Goal: Information Seeking & Learning: Learn about a topic

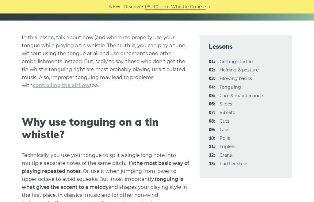
click at [225, 121] on link "08: Cuts" at bounding box center [225, 121] width 10 height 6
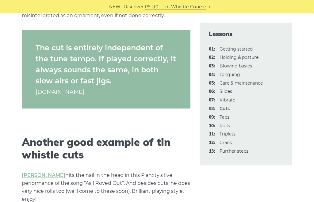
scroll to position [1690, 0]
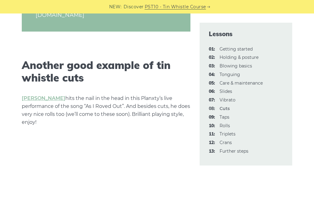
click at [226, 116] on link "09: Taps" at bounding box center [225, 117] width 10 height 6
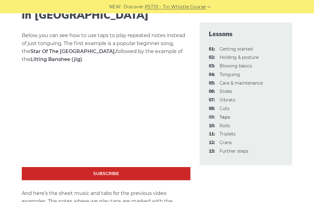
scroll to position [871, 0]
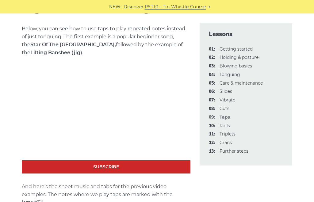
click at [226, 125] on link "10: Rolls" at bounding box center [225, 126] width 10 height 6
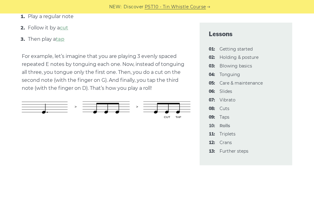
scroll to position [323, 0]
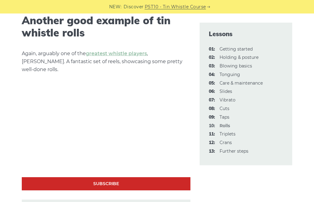
scroll to position [1590, 0]
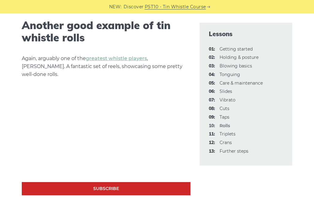
click at [235, 132] on link "11: Triplets" at bounding box center [228, 134] width 16 height 6
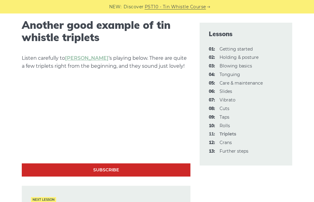
scroll to position [1240, 0]
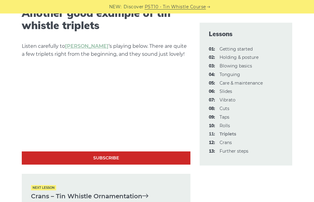
click at [226, 142] on link "12: Crans" at bounding box center [226, 143] width 12 height 6
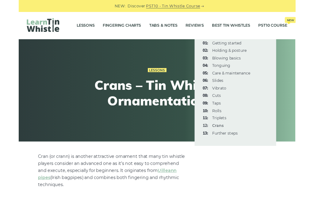
scroll to position [312, 0]
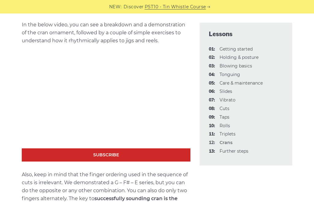
click at [236, 148] on link "13: Further steps" at bounding box center [234, 151] width 29 height 6
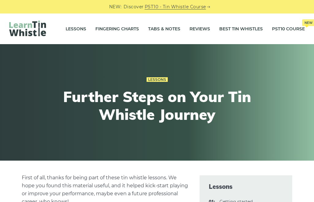
click at [167, 29] on link "Tabs & Notes" at bounding box center [164, 28] width 32 height 15
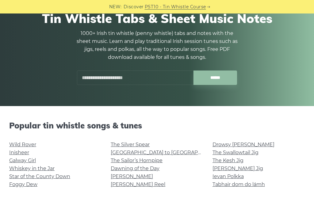
scroll to position [61, 0]
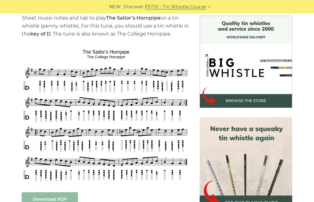
scroll to position [160, 0]
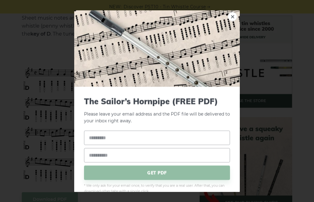
click at [44, 165] on div "× The Sailor’s Hornpipe (FREE PDF) Please leave your email address and the PDF …" at bounding box center [157, 101] width 314 height 202
click at [54, 180] on div "× The Sailor’s Hornpipe (FREE PDF) Please leave your email address and the PDF …" at bounding box center [157, 101] width 314 height 202
